Goal: Contribute content

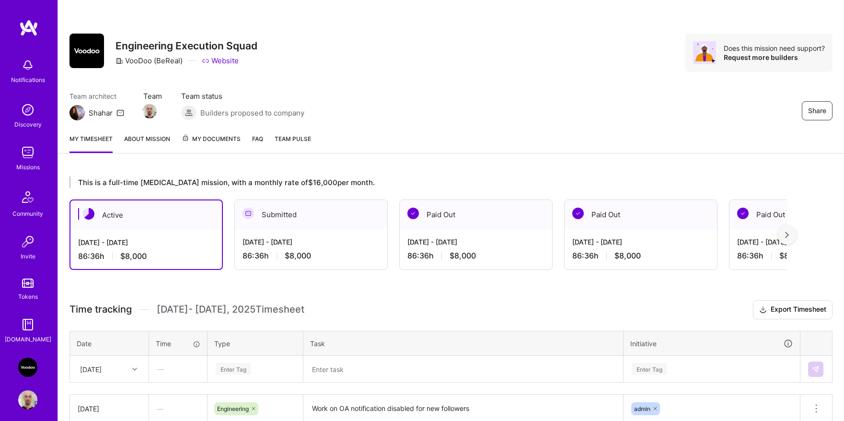
scroll to position [103, 0]
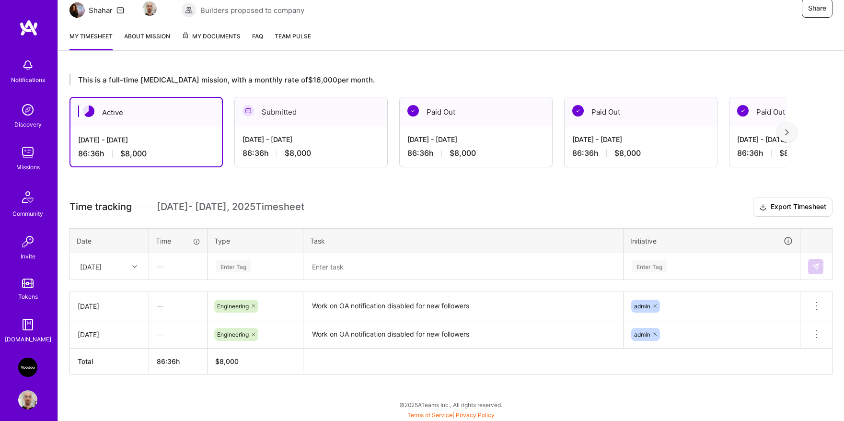
click at [240, 261] on div "Enter Tag" at bounding box center [233, 266] width 35 height 15
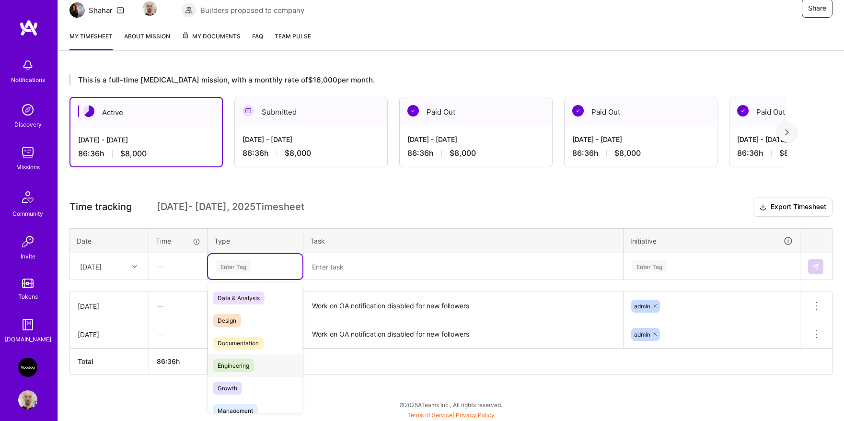
click at [245, 359] on span "Engineering" at bounding box center [233, 365] width 41 height 13
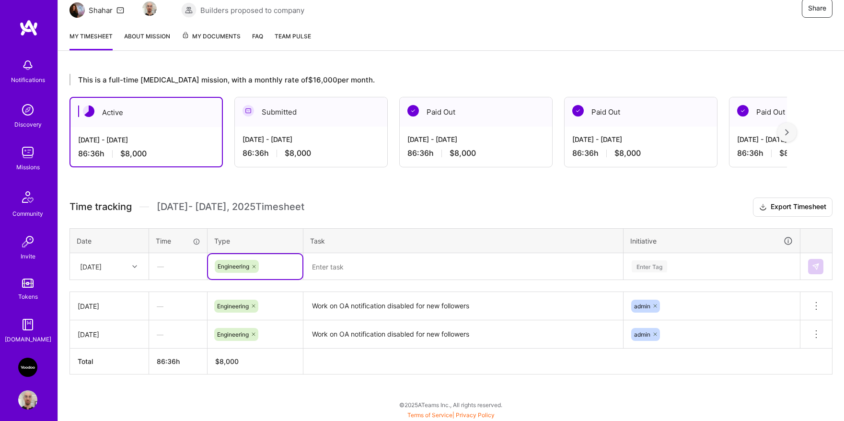
click at [367, 307] on textarea "Work on OA notification disabled for new followers" at bounding box center [463, 306] width 318 height 26
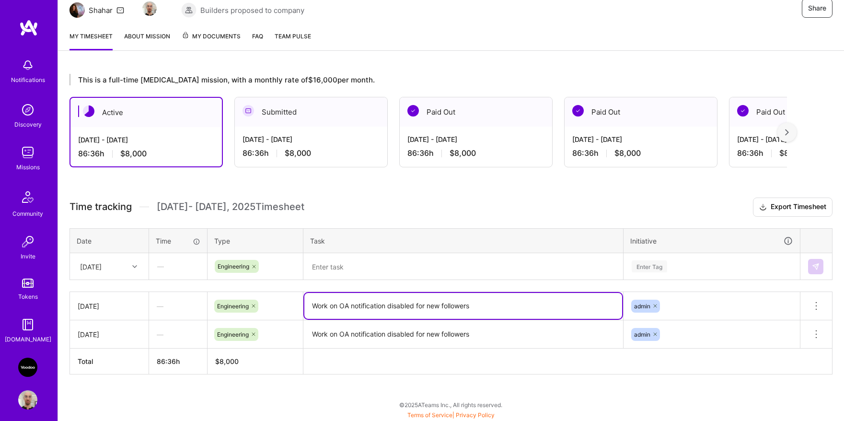
click at [367, 307] on textarea "Work on OA notification disabled for new followers" at bounding box center [463, 306] width 318 height 26
click at [350, 270] on textarea at bounding box center [463, 266] width 318 height 25
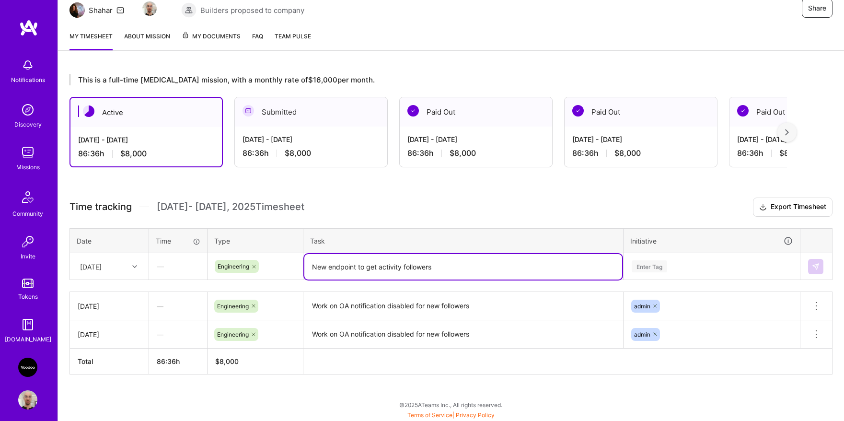
type textarea "New endpoint to get activity followers"
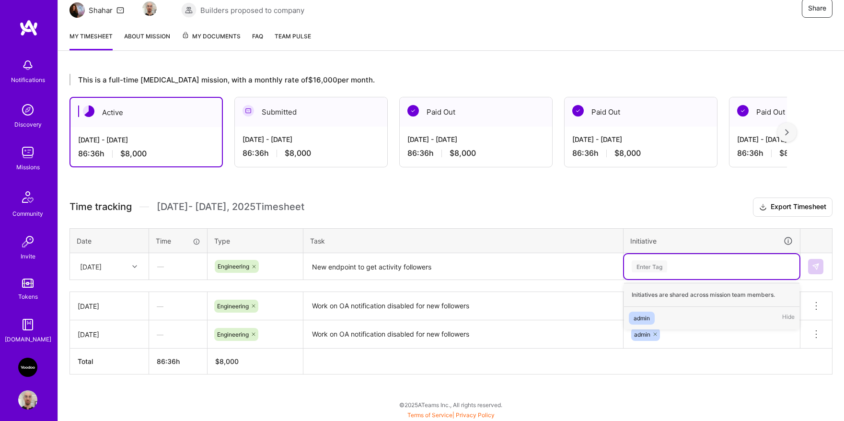
click at [666, 275] on div "Enter Tag" at bounding box center [711, 266] width 175 height 25
click at [652, 317] on span "admin" at bounding box center [642, 318] width 26 height 13
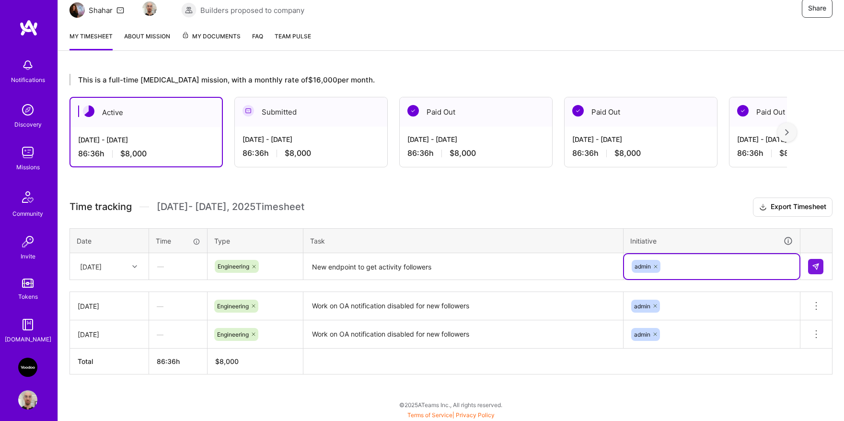
click at [807, 269] on td at bounding box center [816, 266] width 32 height 27
click at [811, 268] on button at bounding box center [815, 266] width 15 height 15
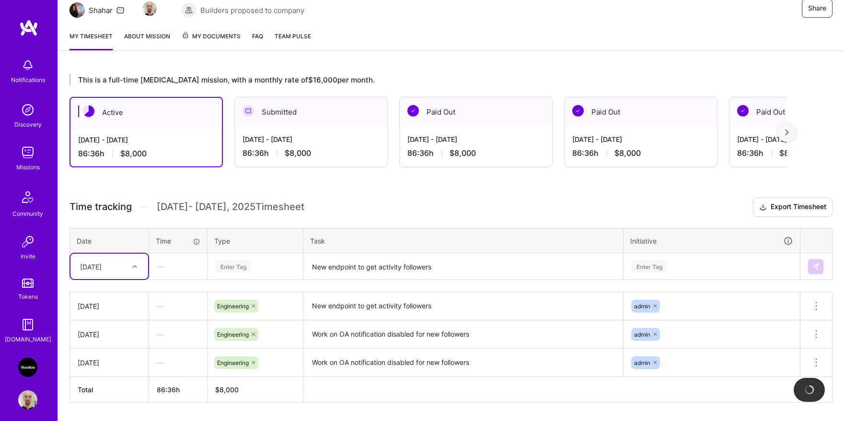
scroll to position [131, 0]
